Goal: Find specific page/section: Find specific page/section

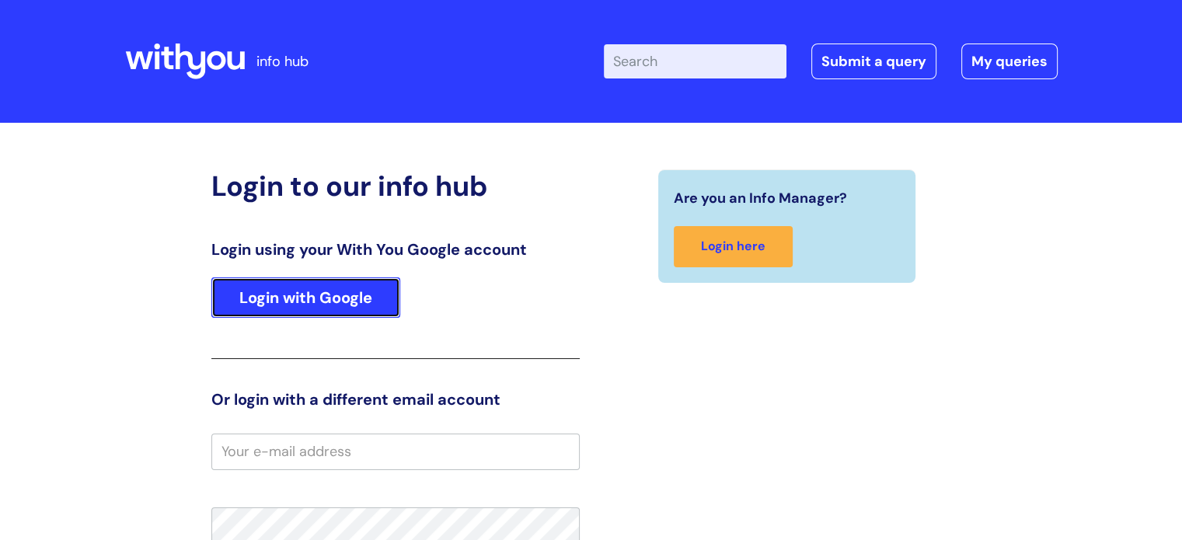
click at [329, 297] on link "Login with Google" at bounding box center [305, 298] width 189 height 40
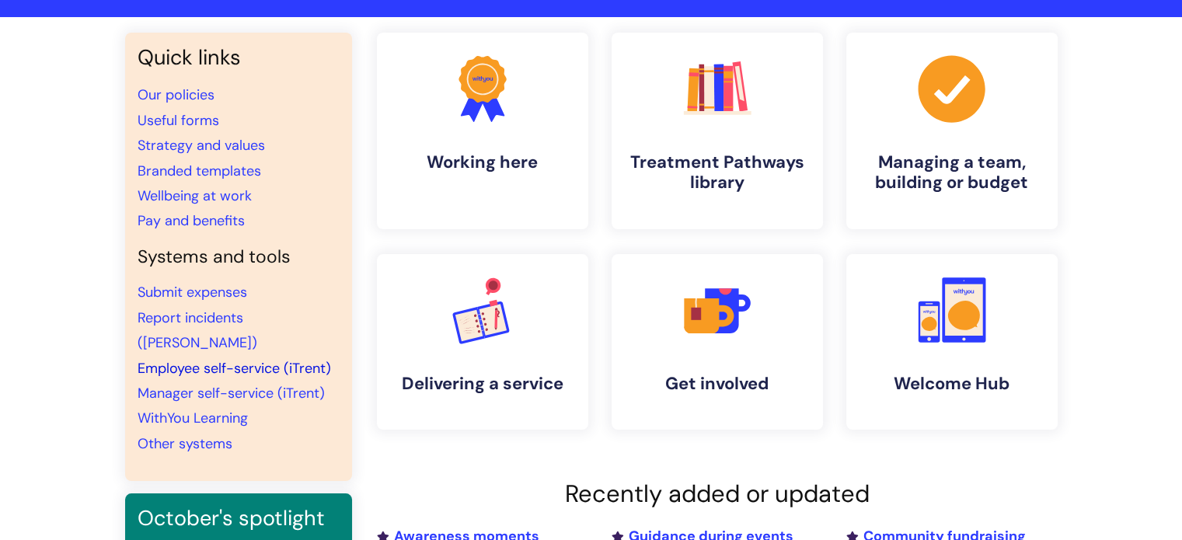
scroll to position [155, 0]
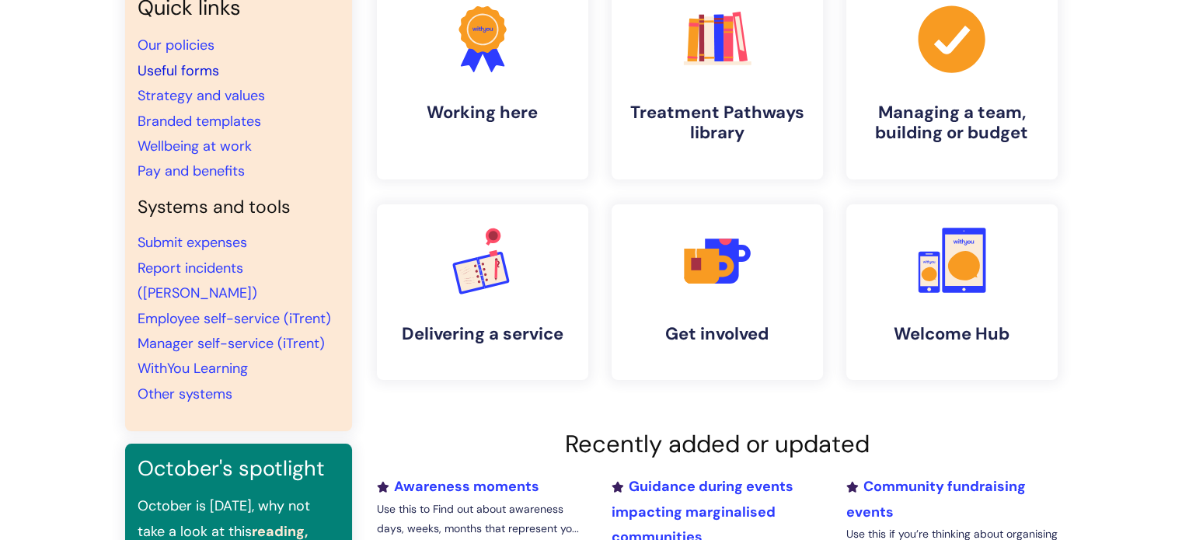
click at [190, 73] on link "Useful forms" at bounding box center [179, 70] width 82 height 19
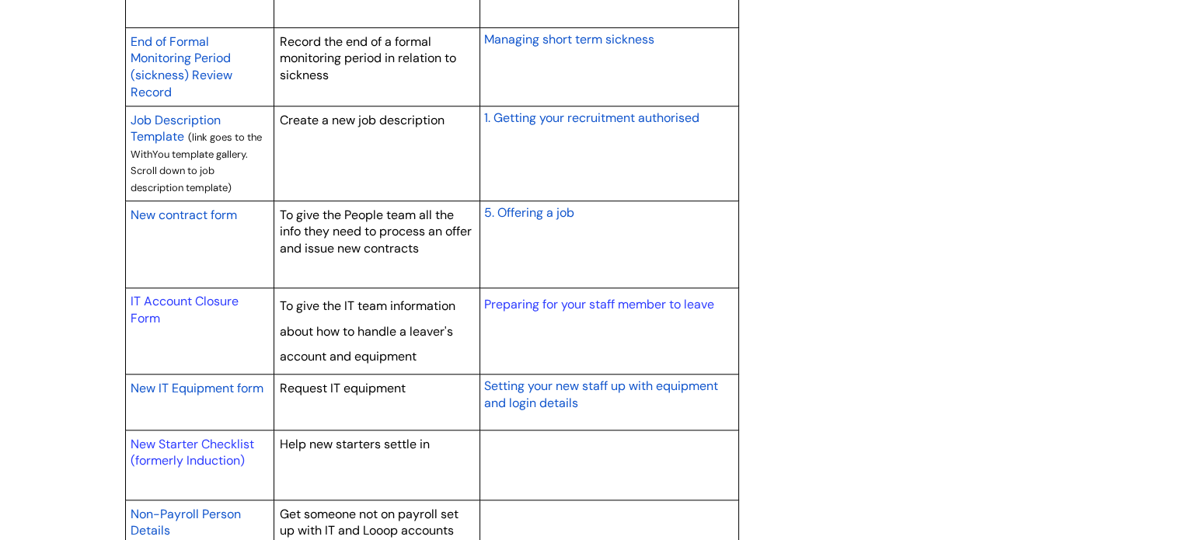
scroll to position [1322, 0]
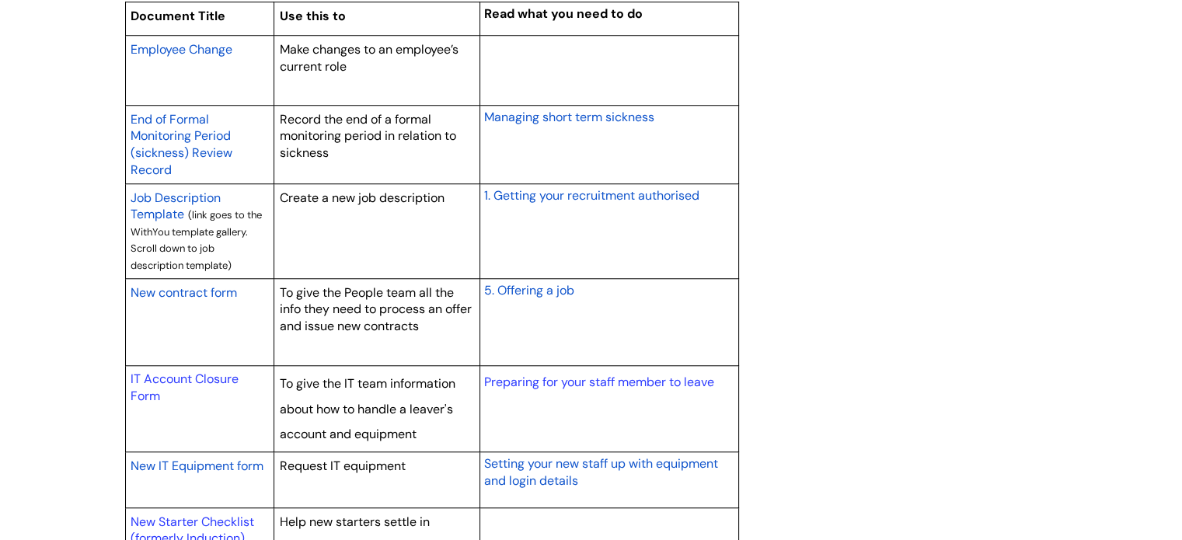
click at [223, 50] on span "Employee Change" at bounding box center [182, 49] width 102 height 16
